Goal: Navigation & Orientation: Go to known website

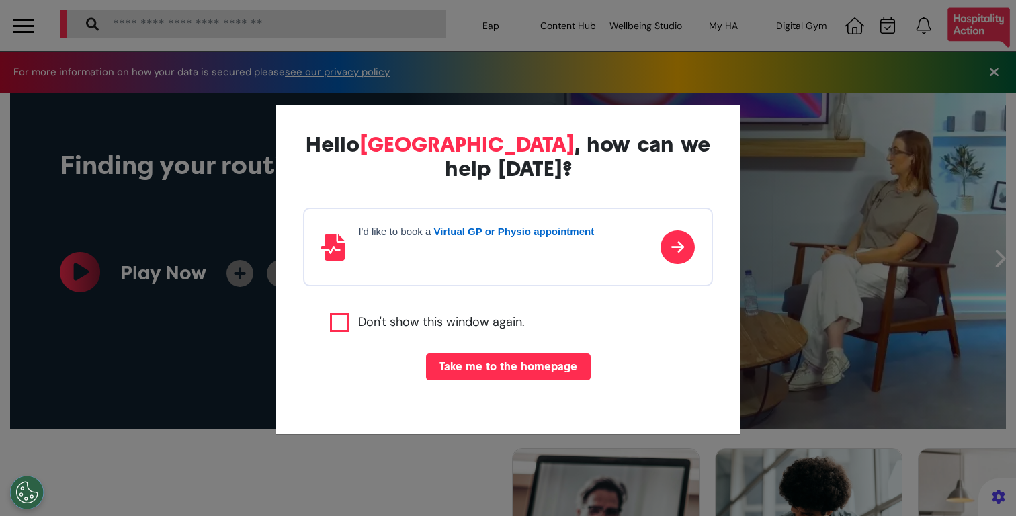
select select "**"
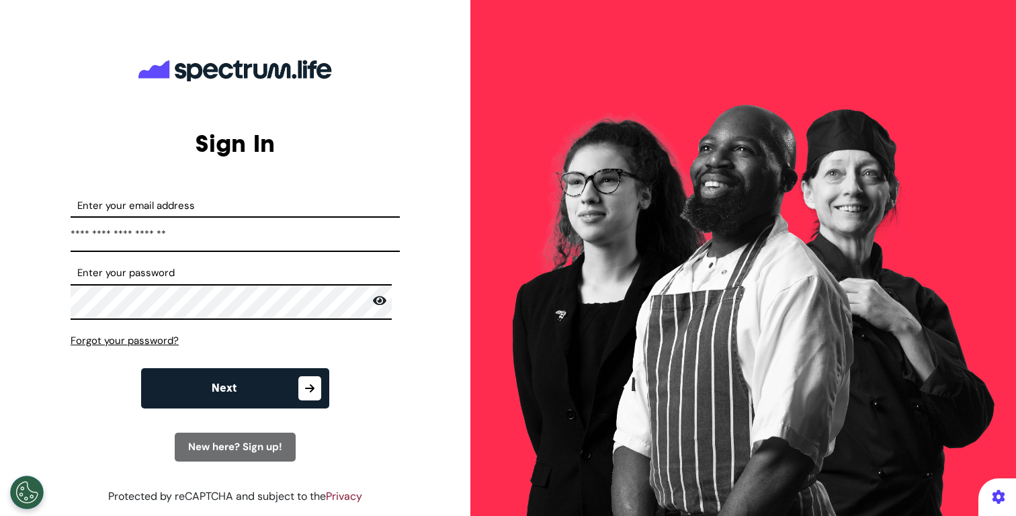
click at [253, 394] on button "Next" at bounding box center [235, 388] width 188 height 40
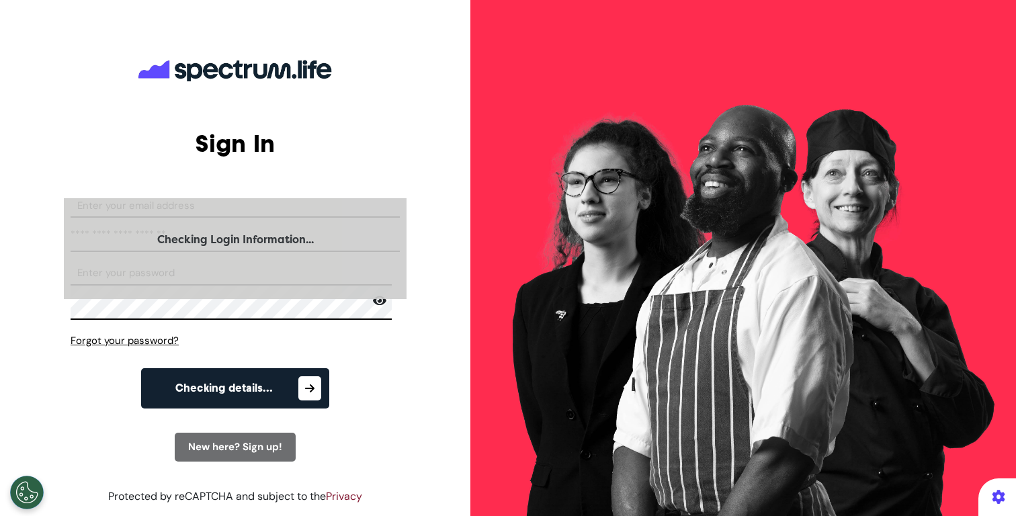
select select "**"
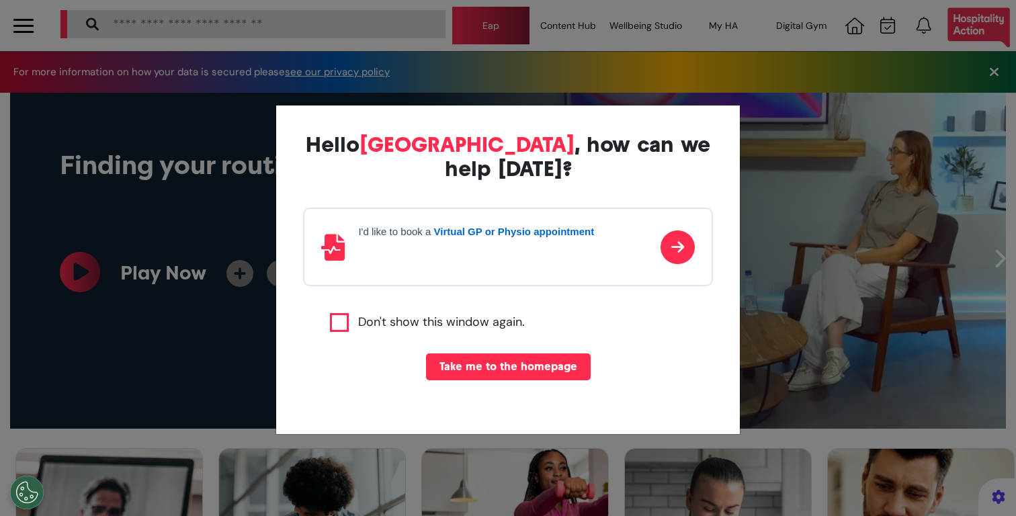
scroll to position [0, 507]
